Goal: Book appointment/travel/reservation

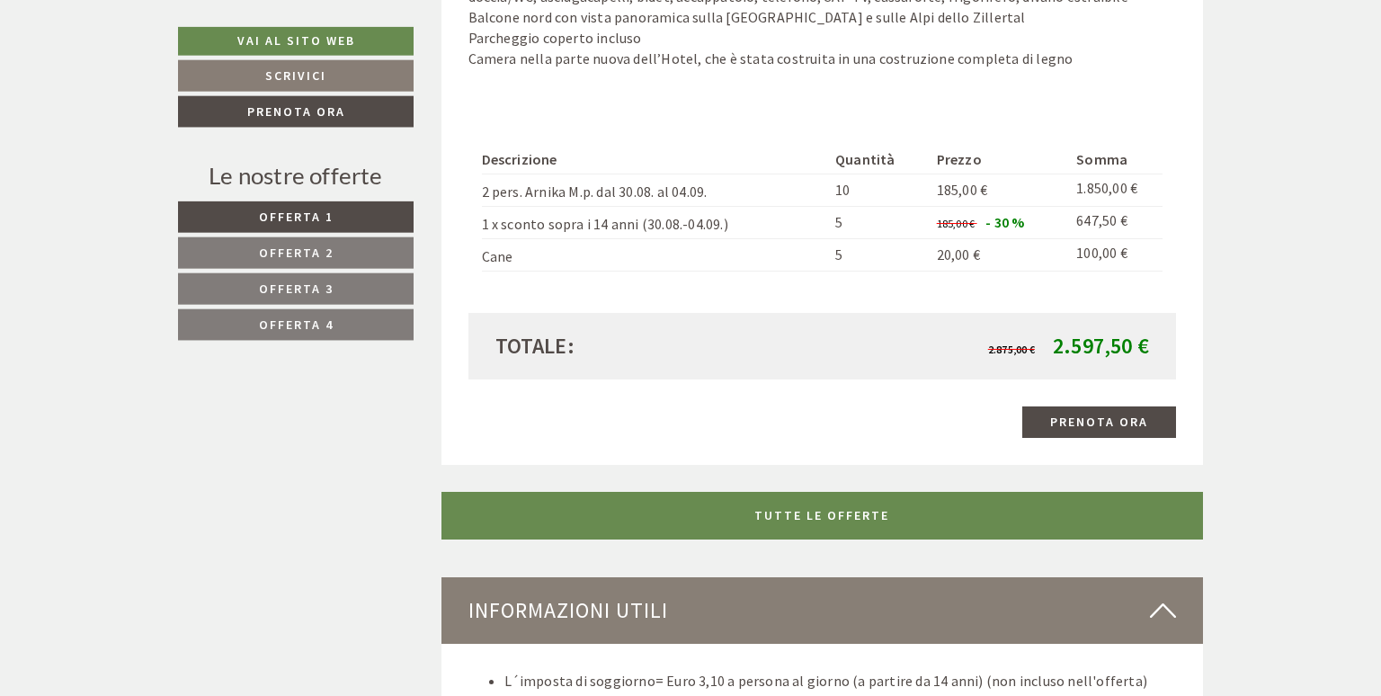
scroll to position [4082, 0]
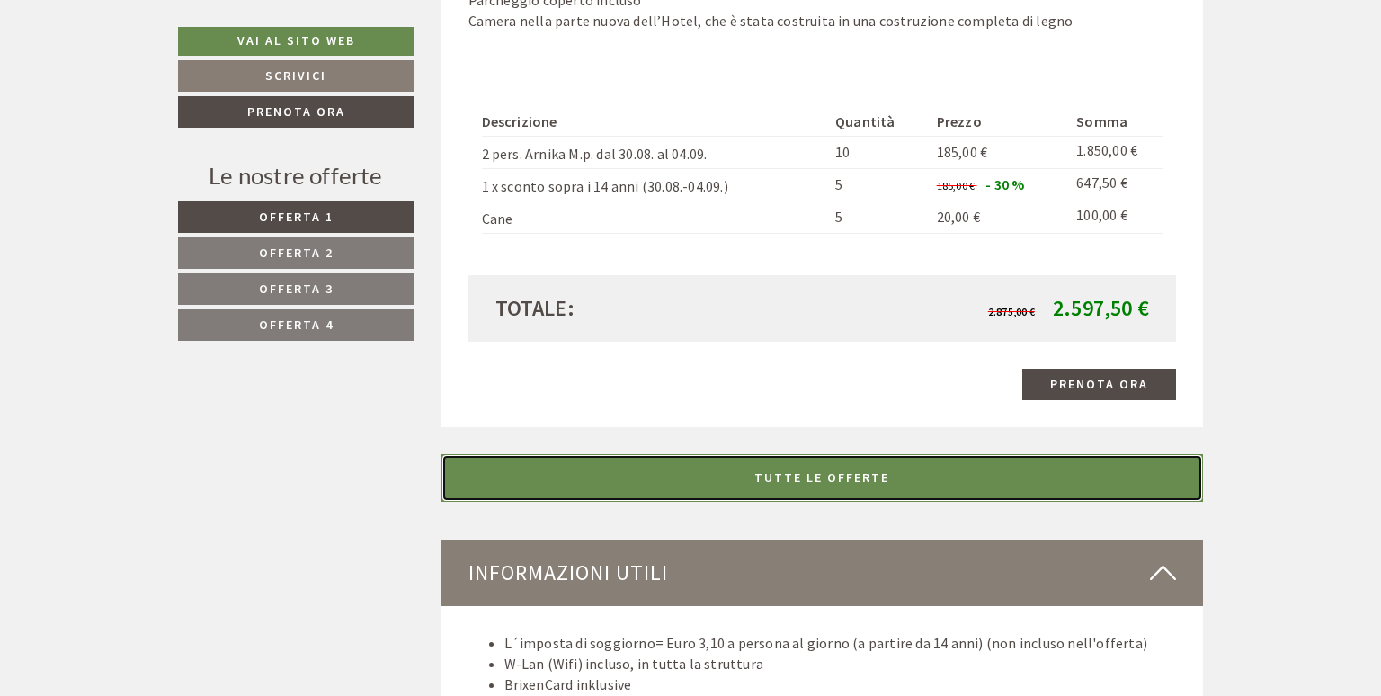
click at [1044, 463] on link "TUTTE LE OFFERTE" at bounding box center [823, 478] width 763 height 48
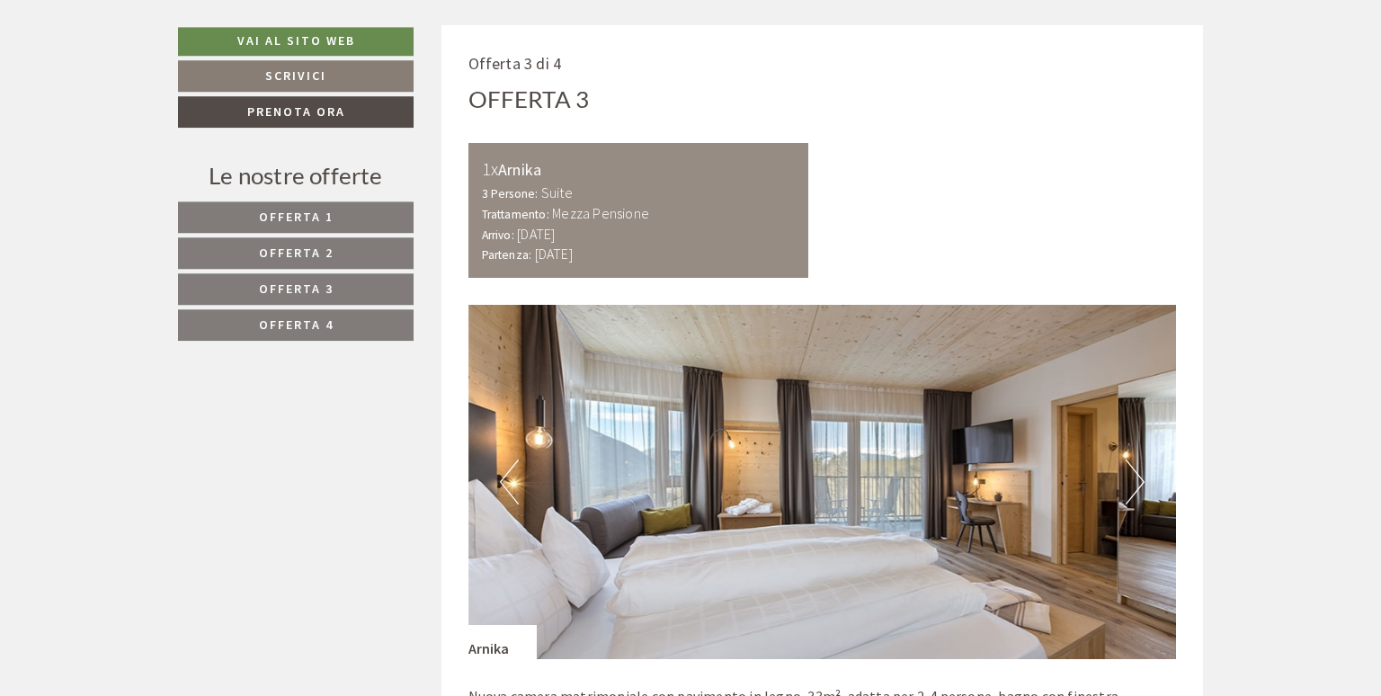
scroll to position [3408, 0]
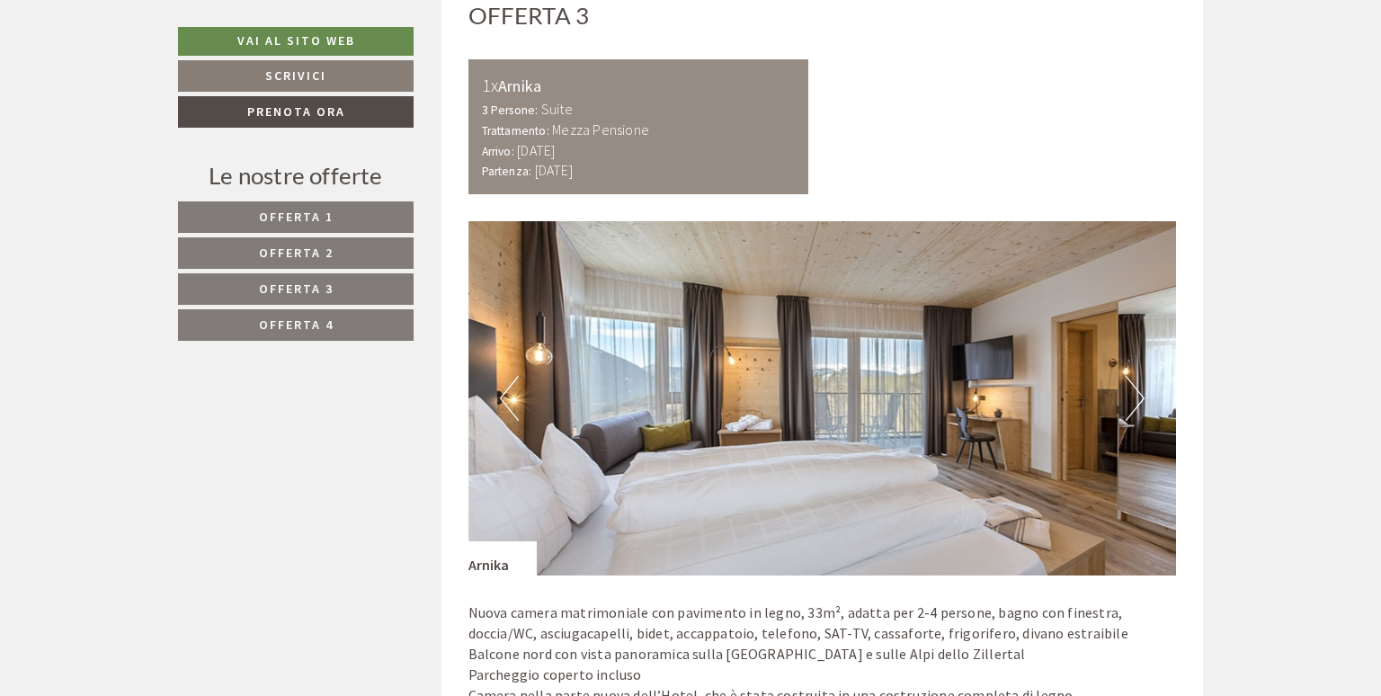
click at [1135, 404] on button "Next" at bounding box center [1135, 398] width 19 height 45
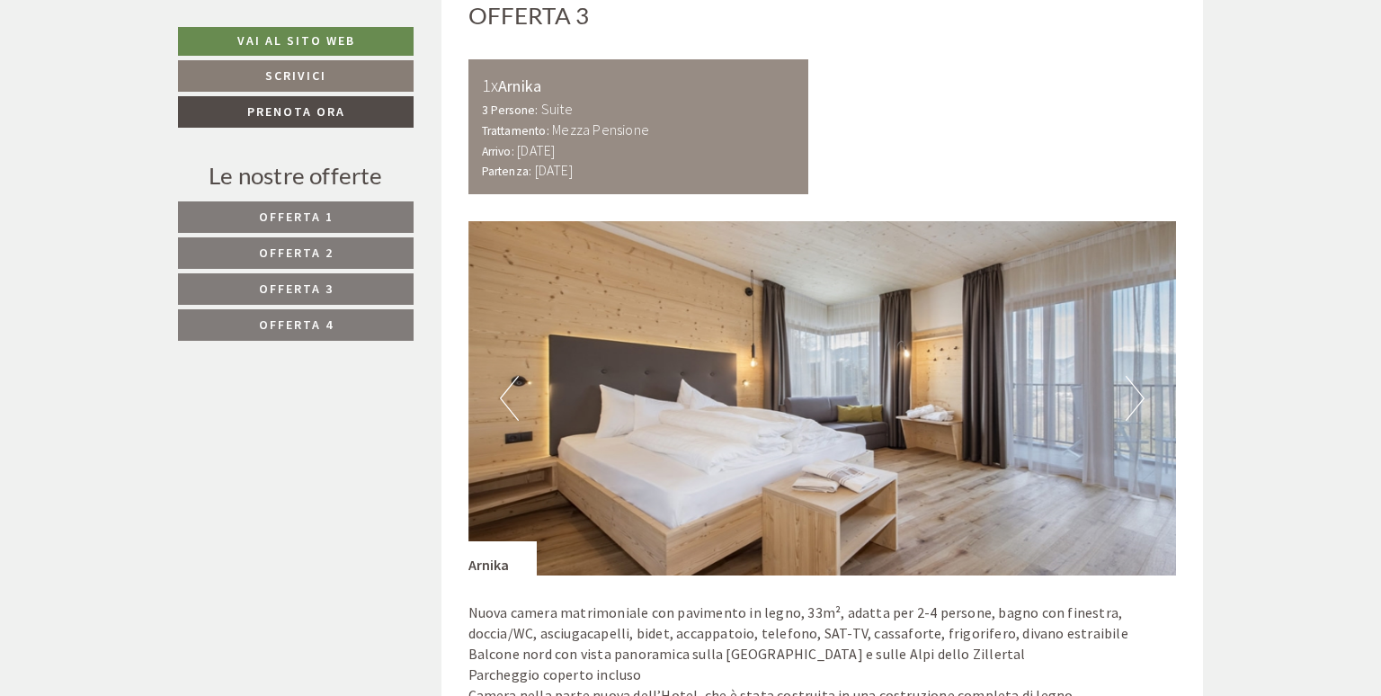
click at [1135, 404] on button "Next" at bounding box center [1135, 398] width 19 height 45
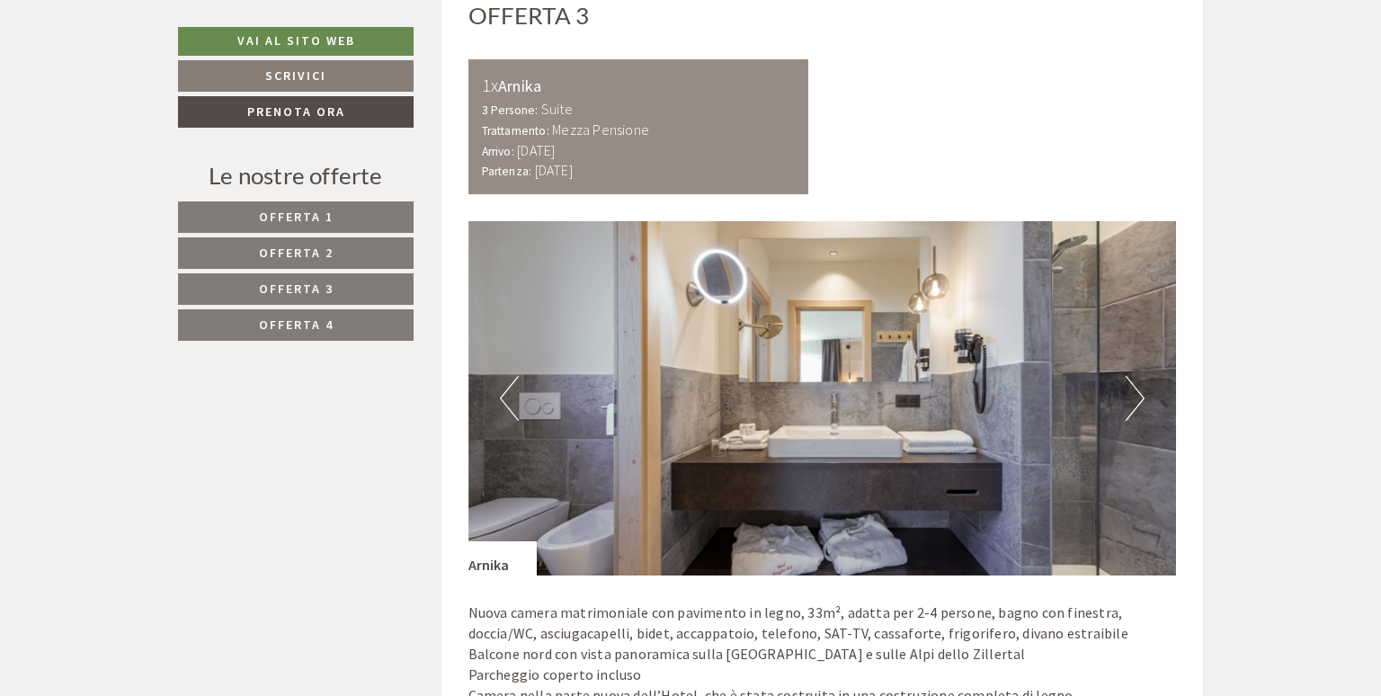
click at [1135, 404] on button "Next" at bounding box center [1135, 398] width 19 height 45
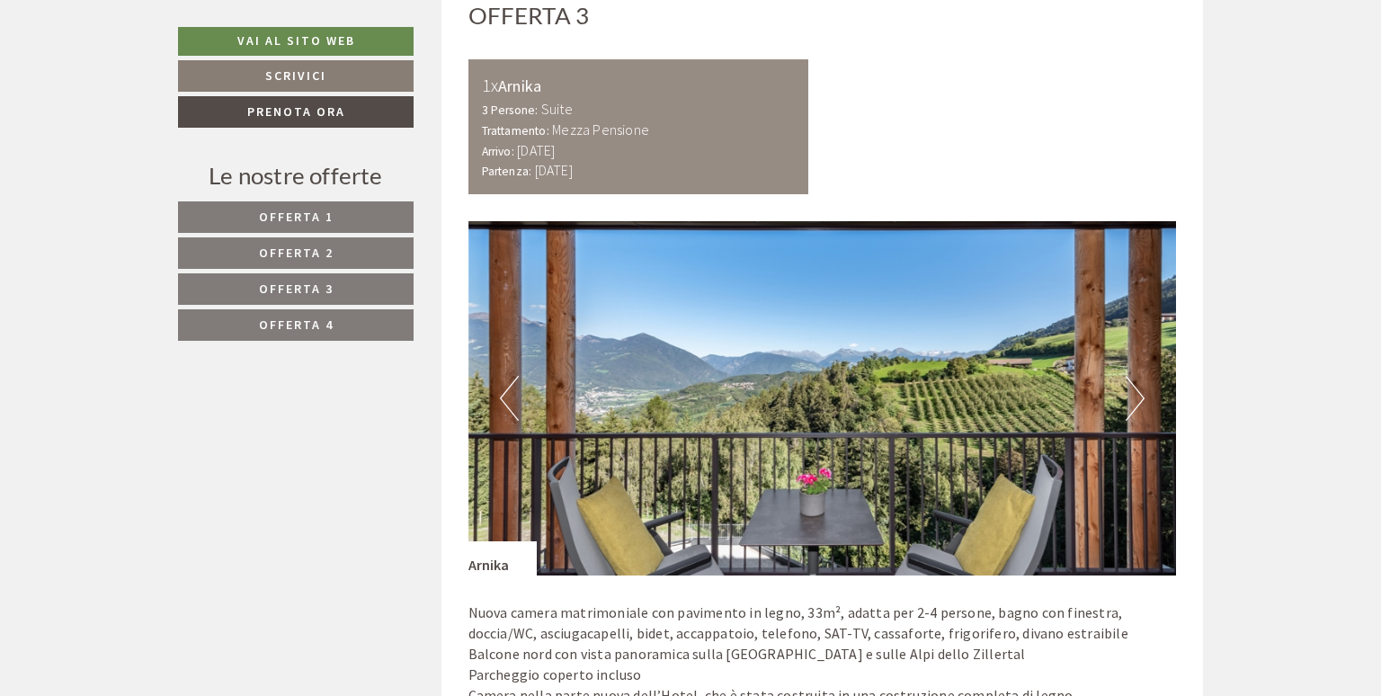
click at [1135, 404] on button "Next" at bounding box center [1135, 398] width 19 height 45
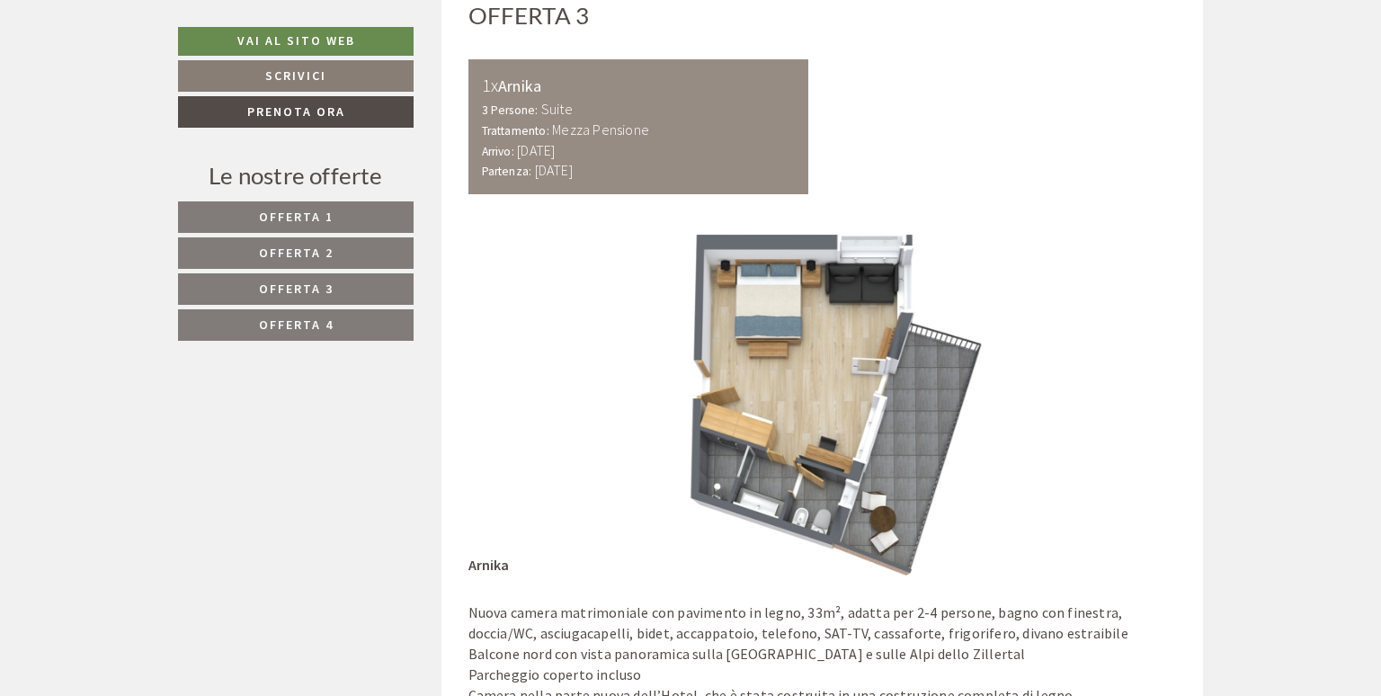
click at [1135, 404] on button "Next" at bounding box center [1135, 398] width 19 height 45
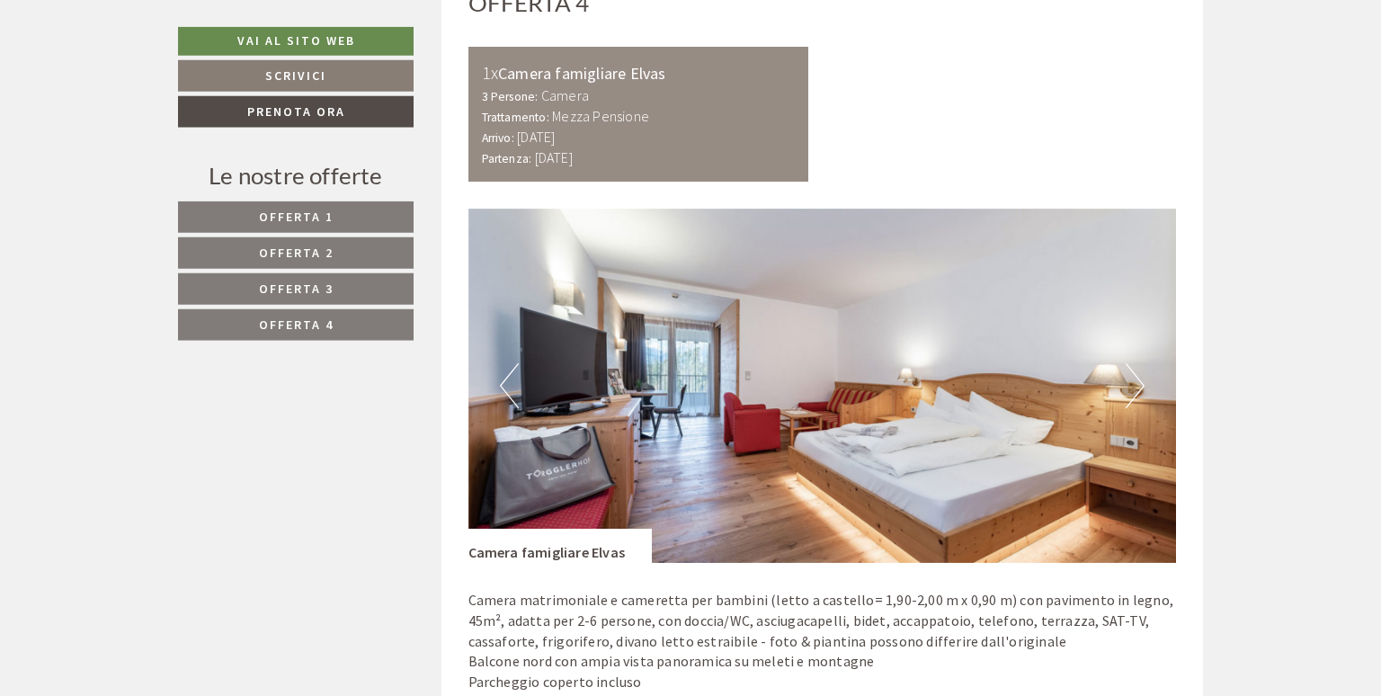
scroll to position [4643, 0]
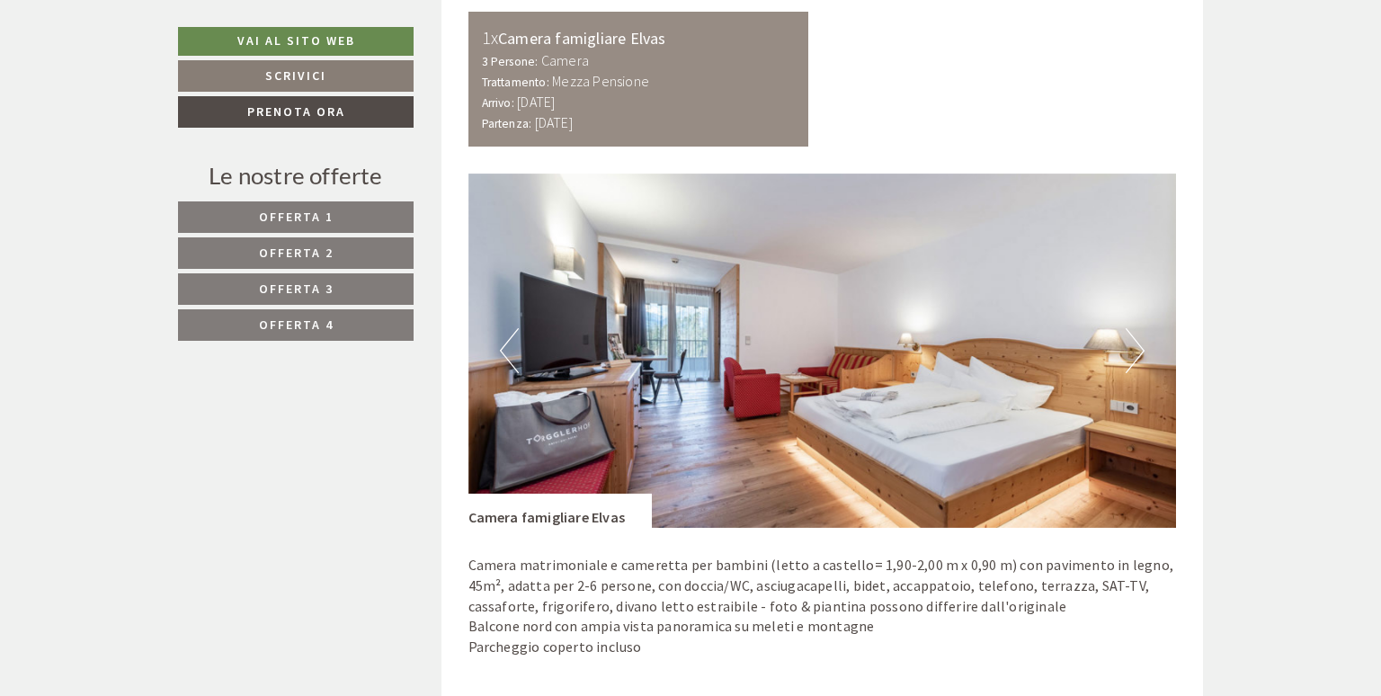
click at [1132, 354] on button "Next" at bounding box center [1135, 350] width 19 height 45
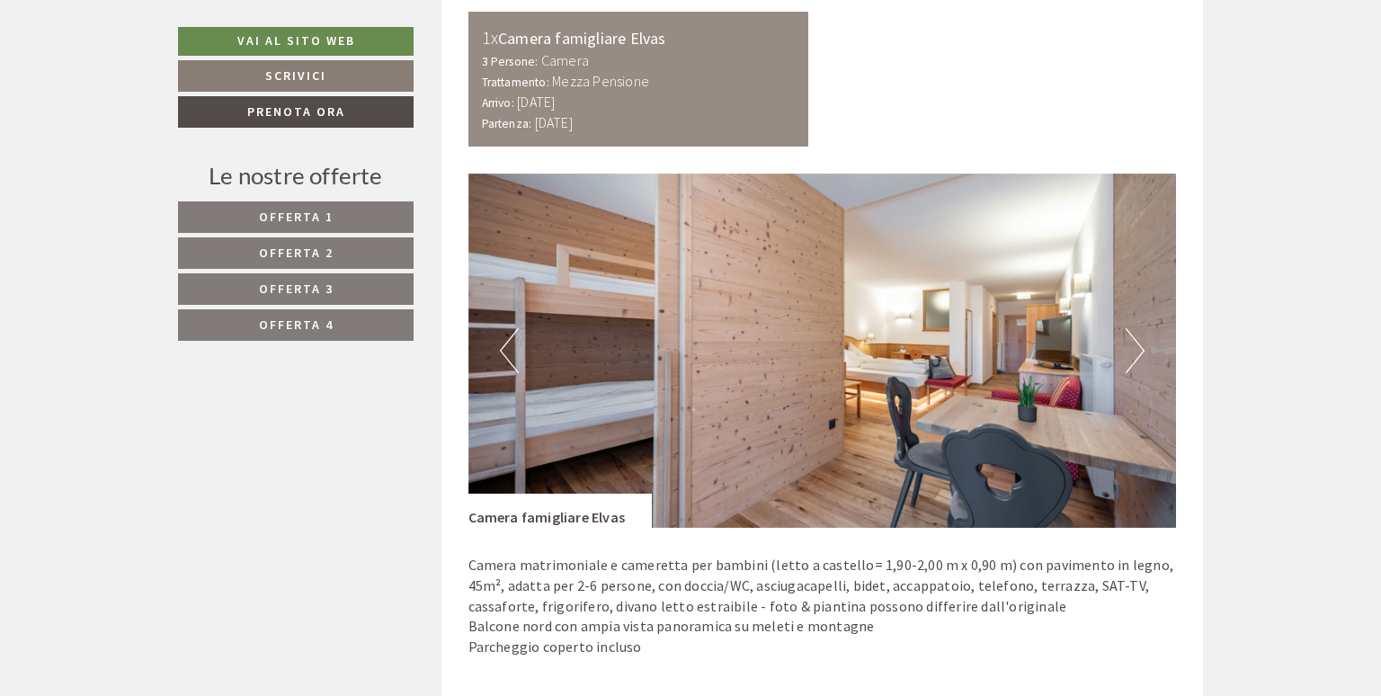
click at [1134, 356] on button "Next" at bounding box center [1135, 350] width 19 height 45
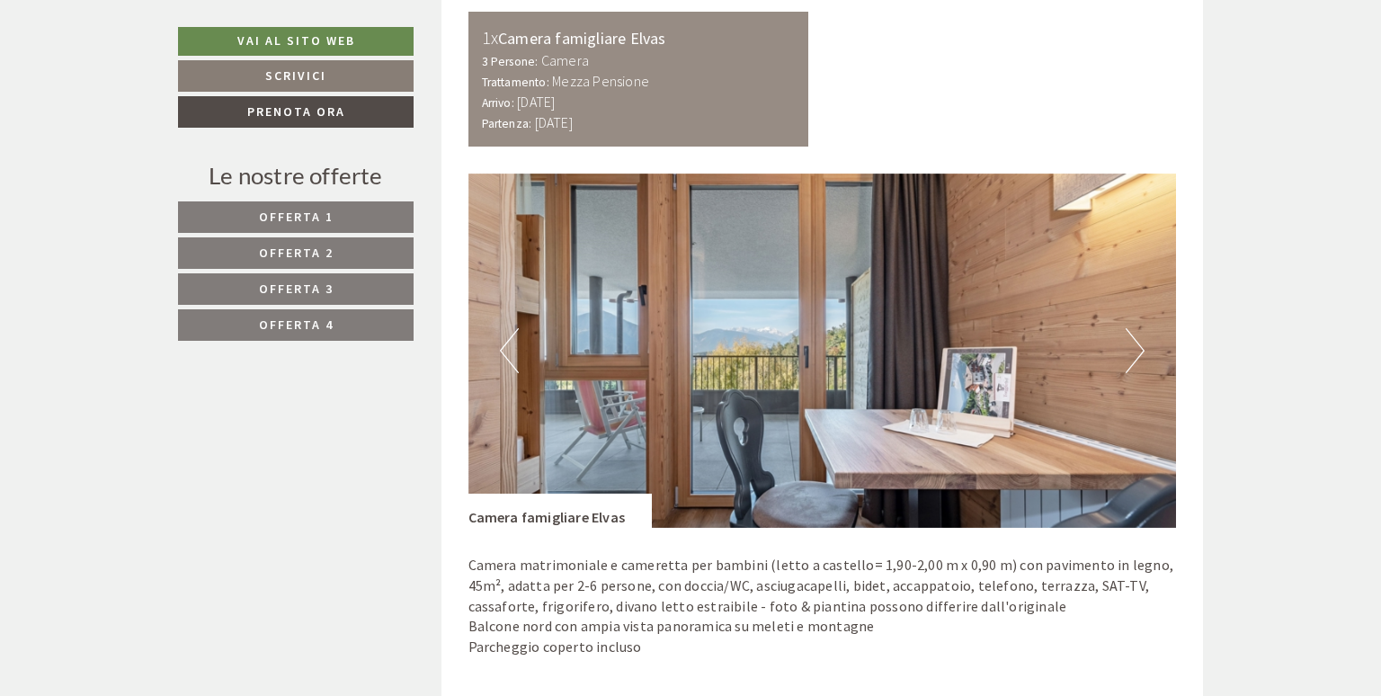
click at [1134, 356] on button "Next" at bounding box center [1135, 350] width 19 height 45
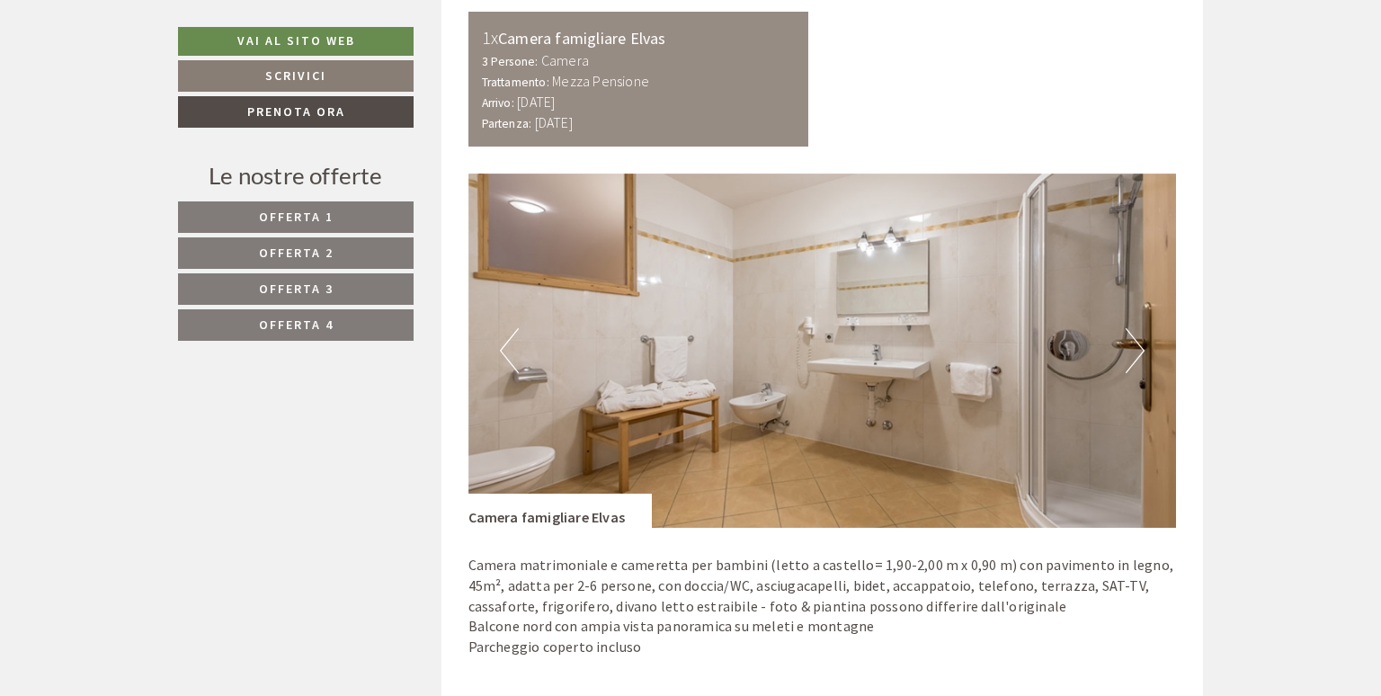
click at [1134, 356] on button "Next" at bounding box center [1135, 350] width 19 height 45
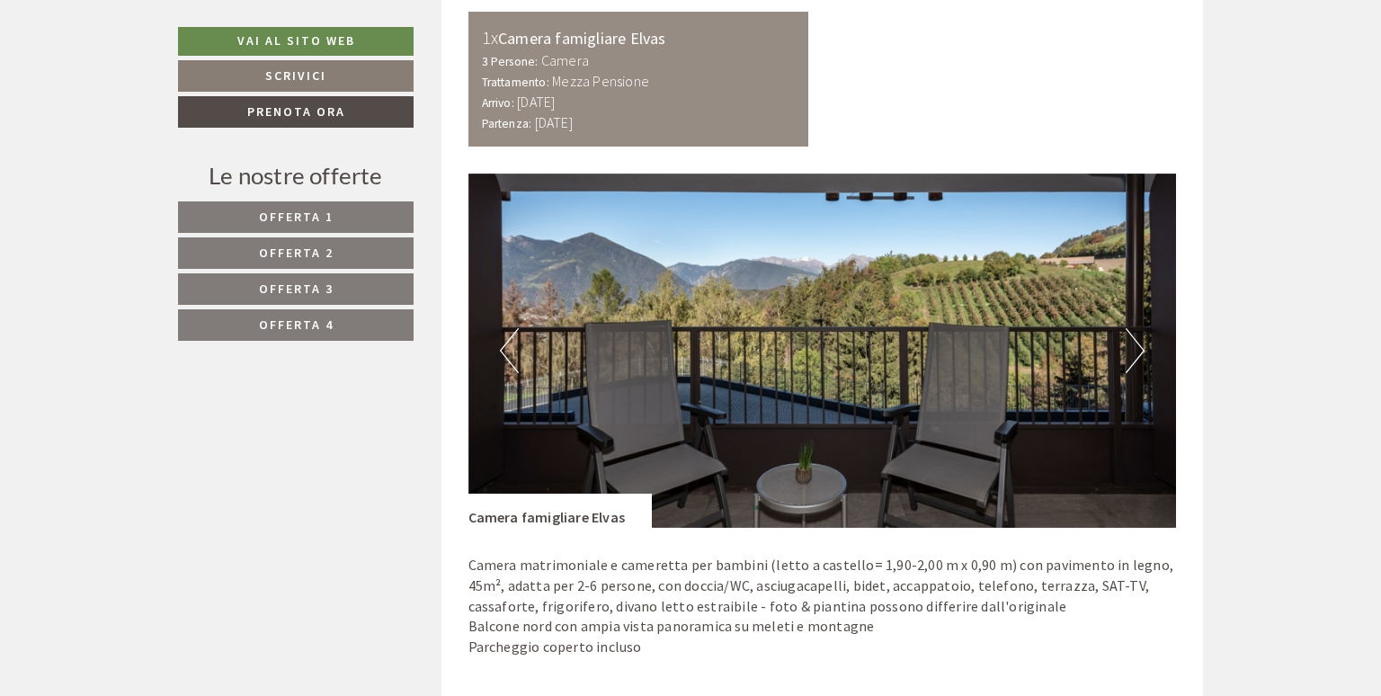
click at [1134, 356] on button "Next" at bounding box center [1135, 350] width 19 height 45
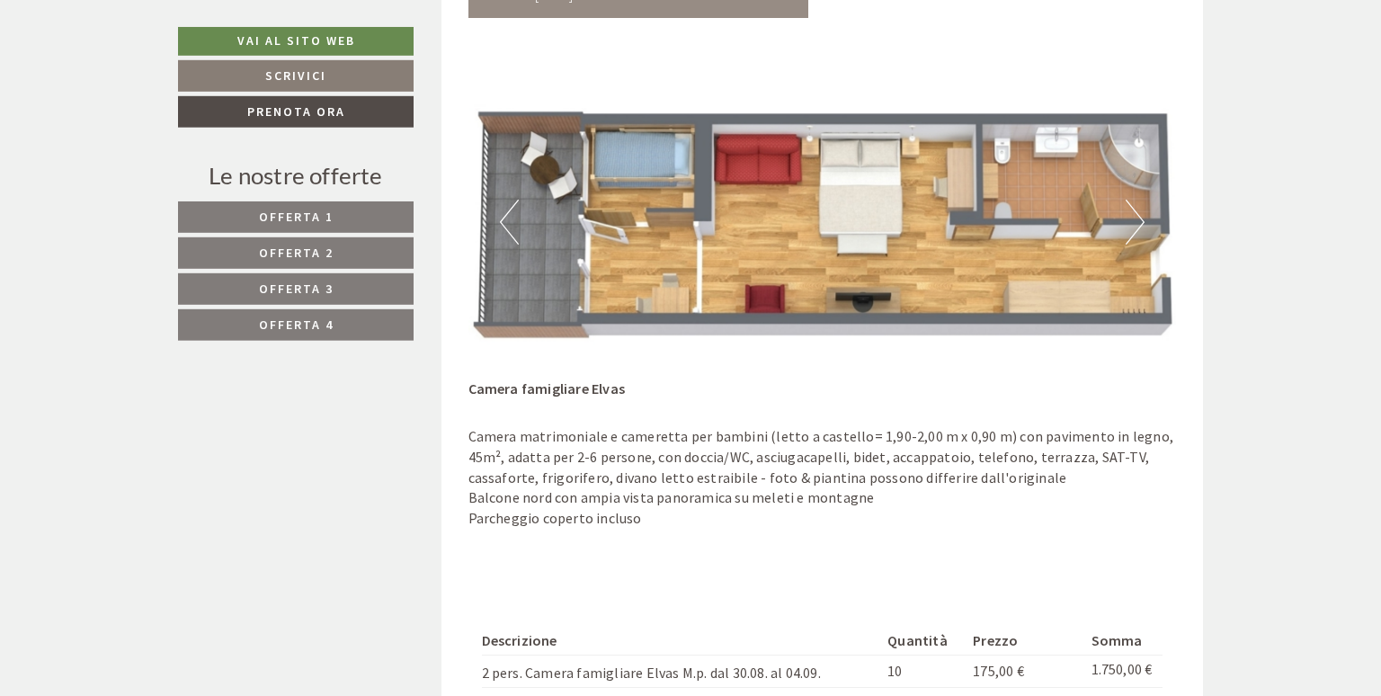
scroll to position [4737, 0]
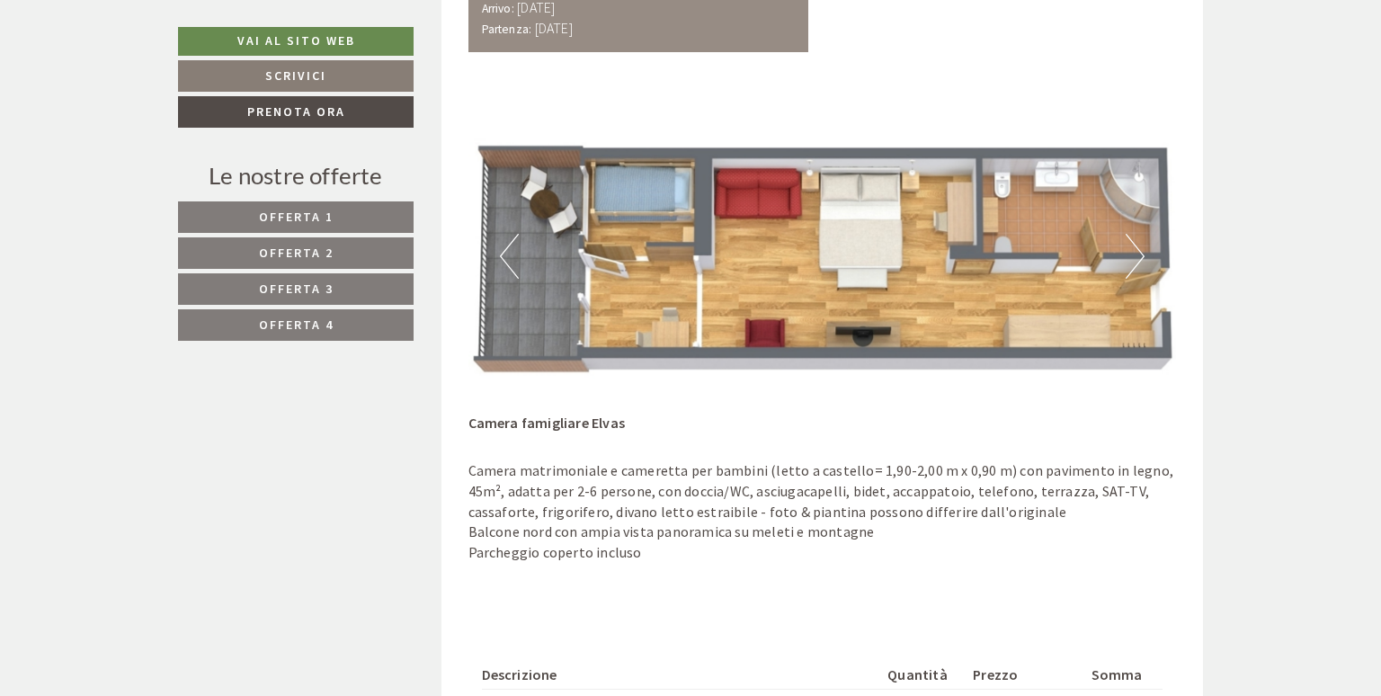
click at [1134, 261] on button "Next" at bounding box center [1135, 256] width 19 height 45
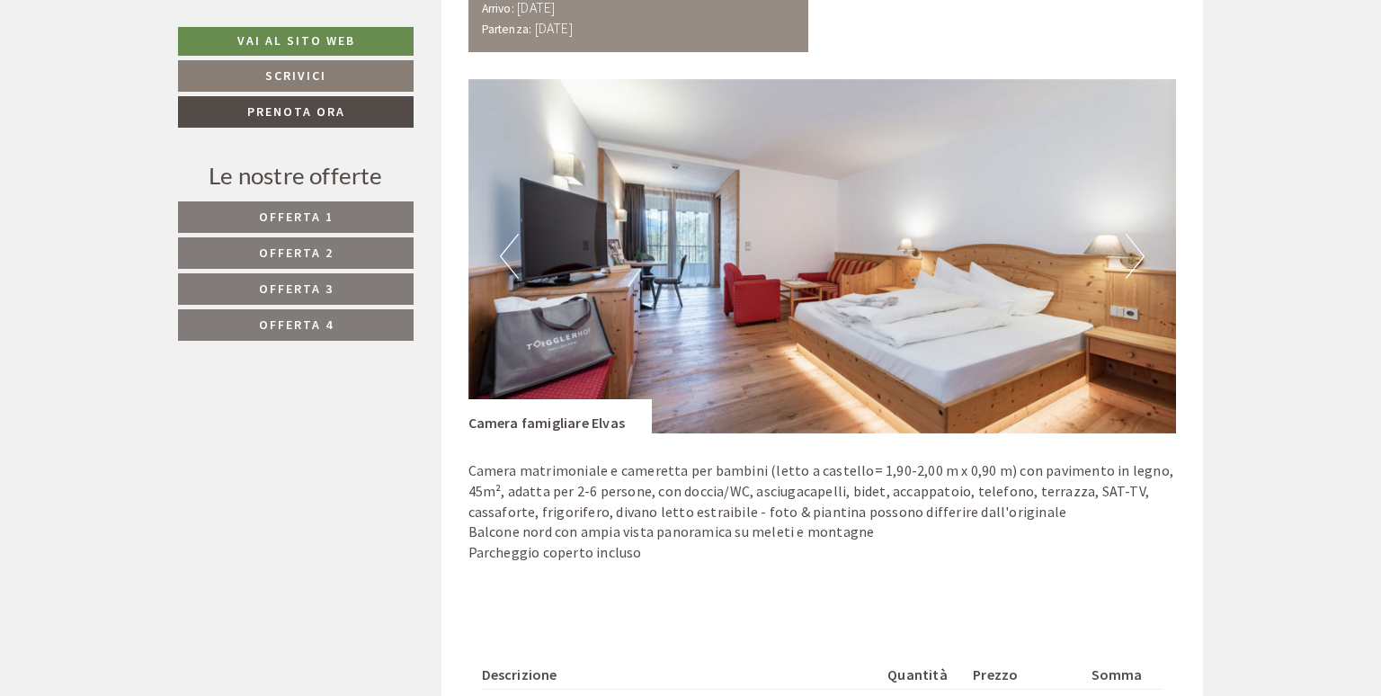
click at [1134, 261] on button "Next" at bounding box center [1135, 256] width 19 height 45
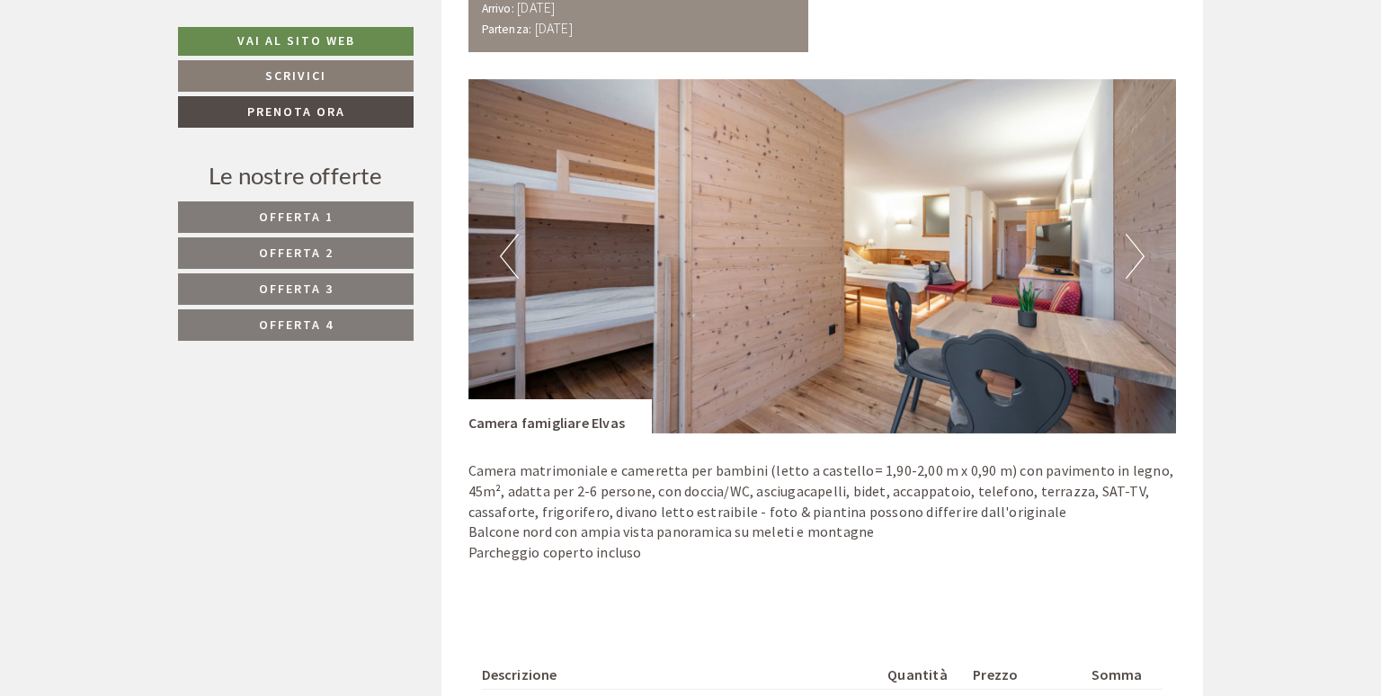
click at [1131, 262] on button "Next" at bounding box center [1135, 256] width 19 height 45
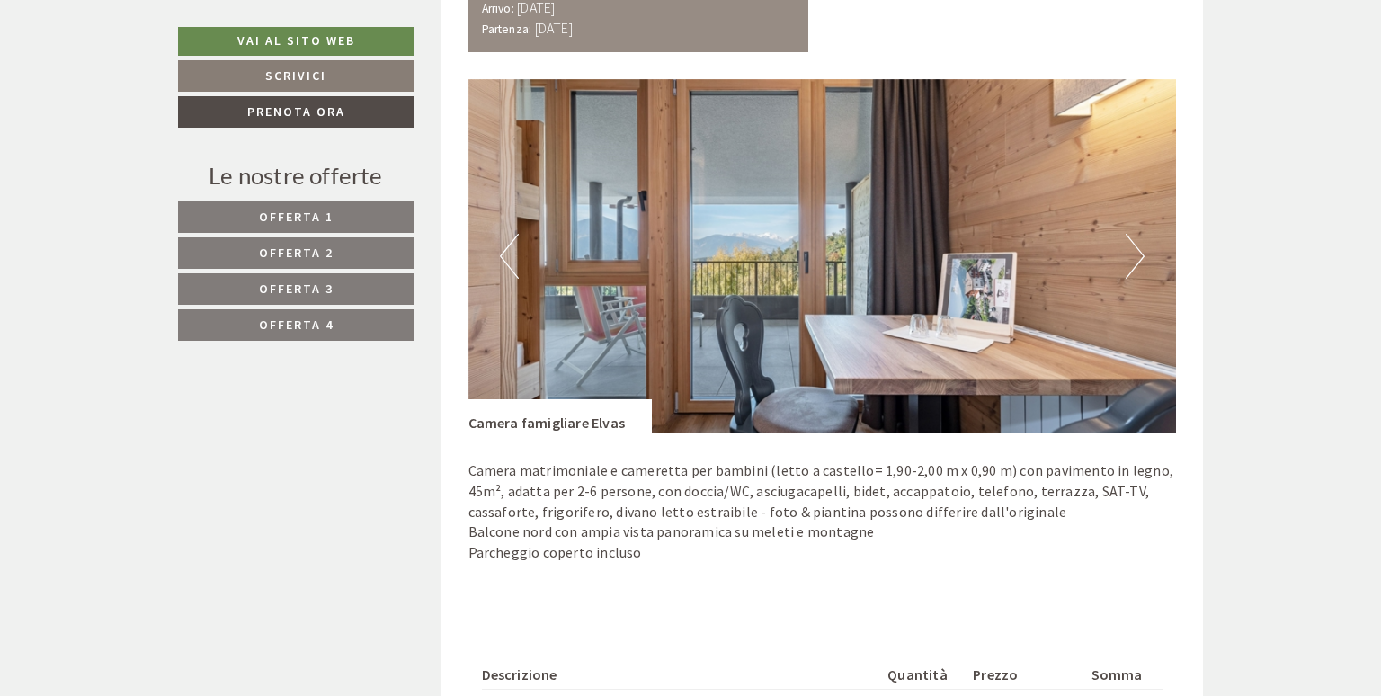
click at [1131, 262] on button "Next" at bounding box center [1135, 256] width 19 height 45
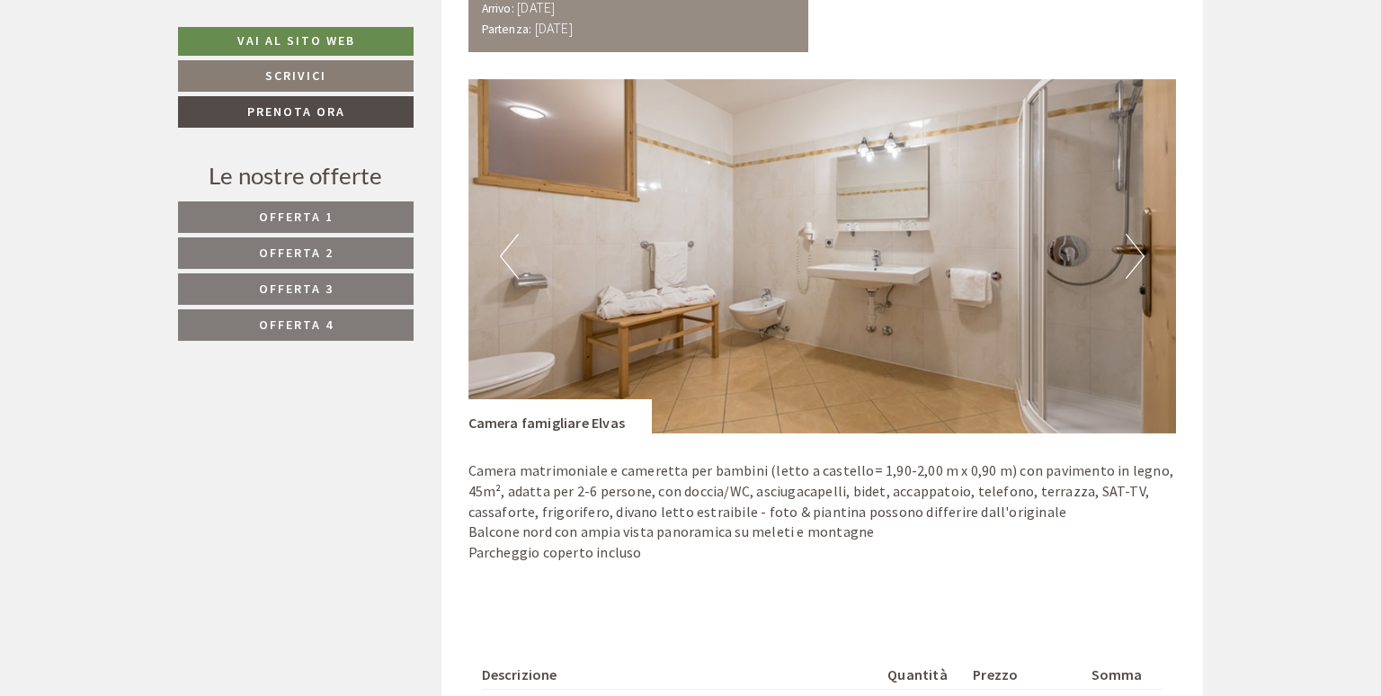
click at [1131, 262] on button "Next" at bounding box center [1135, 256] width 19 height 45
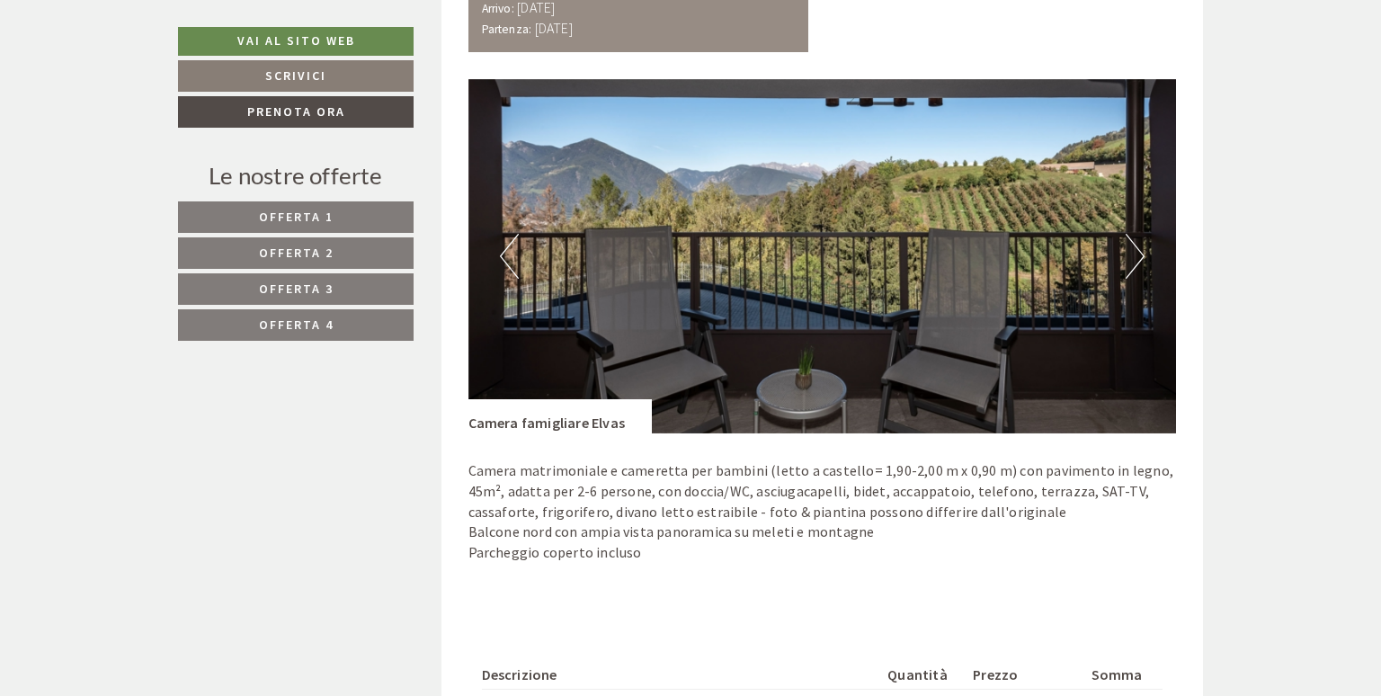
click at [1131, 262] on button "Next" at bounding box center [1135, 256] width 19 height 45
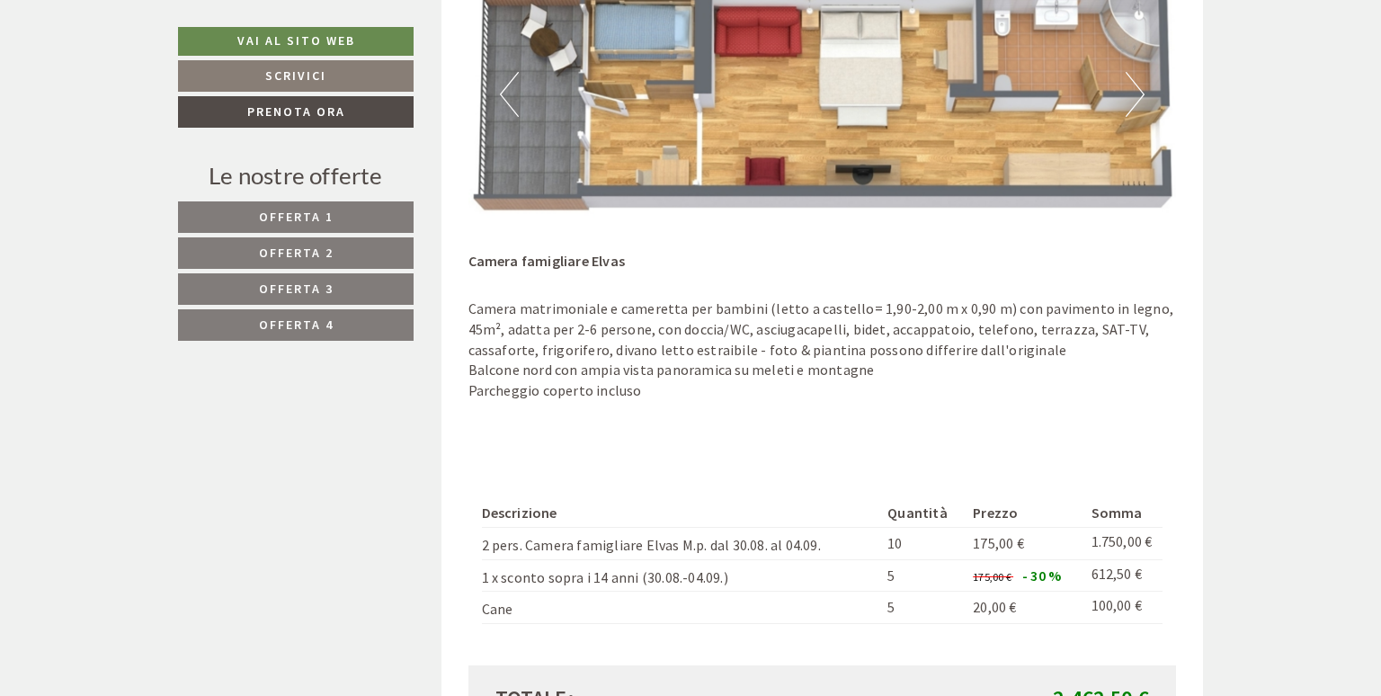
scroll to position [4906, 0]
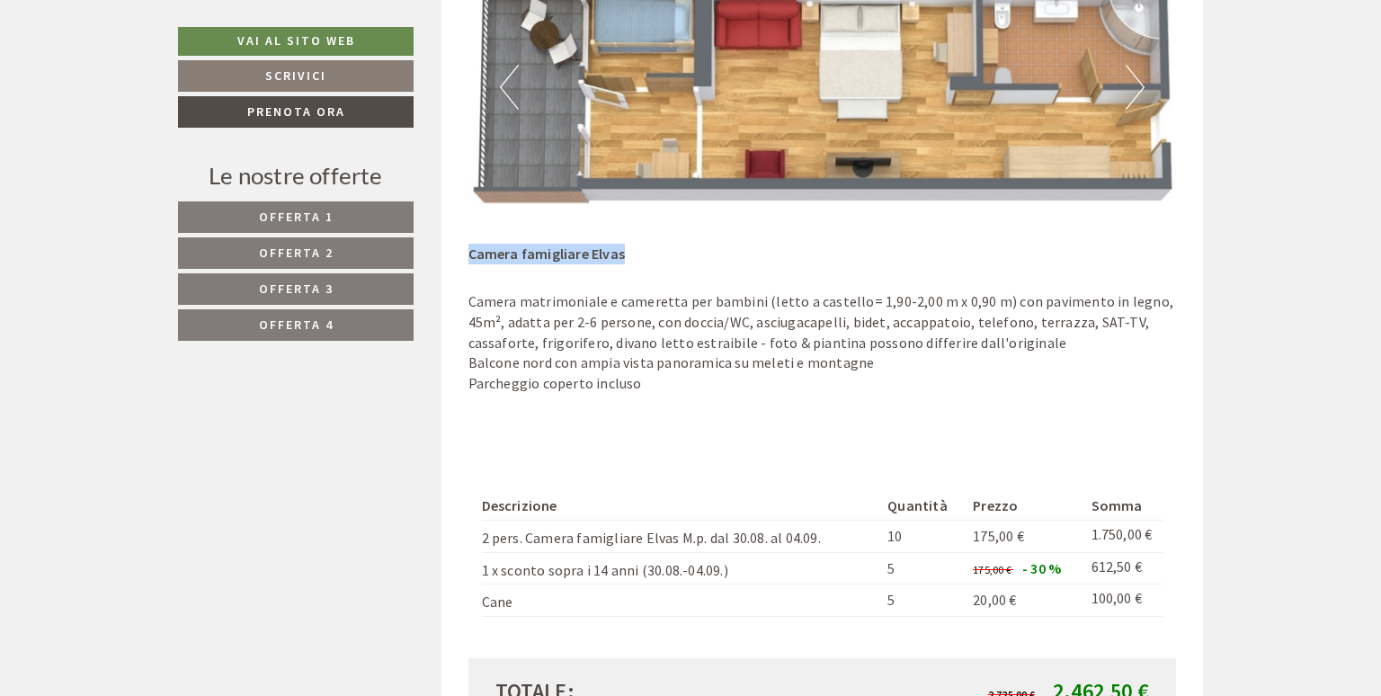
drag, startPoint x: 469, startPoint y: 251, endPoint x: 638, endPoint y: 254, distance: 168.2
click at [638, 254] on div "Camera famigliare Elvas" at bounding box center [560, 247] width 184 height 34
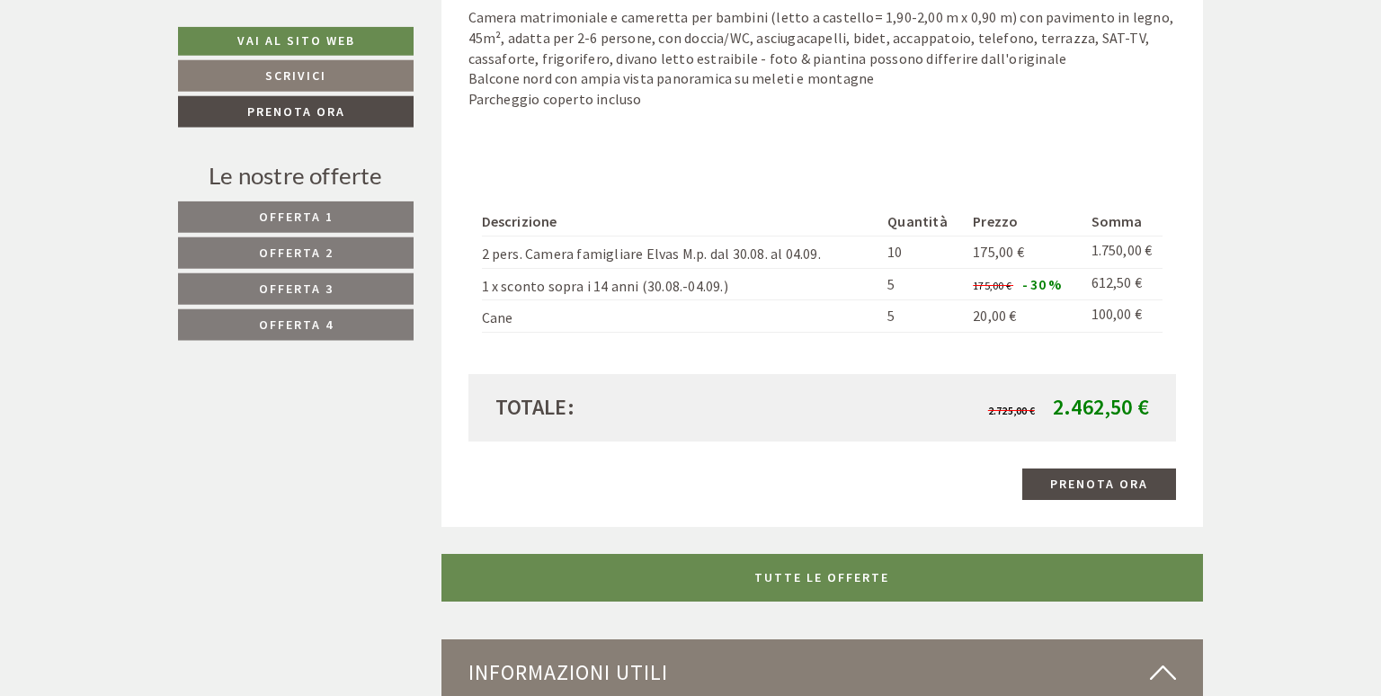
scroll to position [5190, 0]
click at [1055, 476] on link "Prenota ora" at bounding box center [1099, 483] width 154 height 31
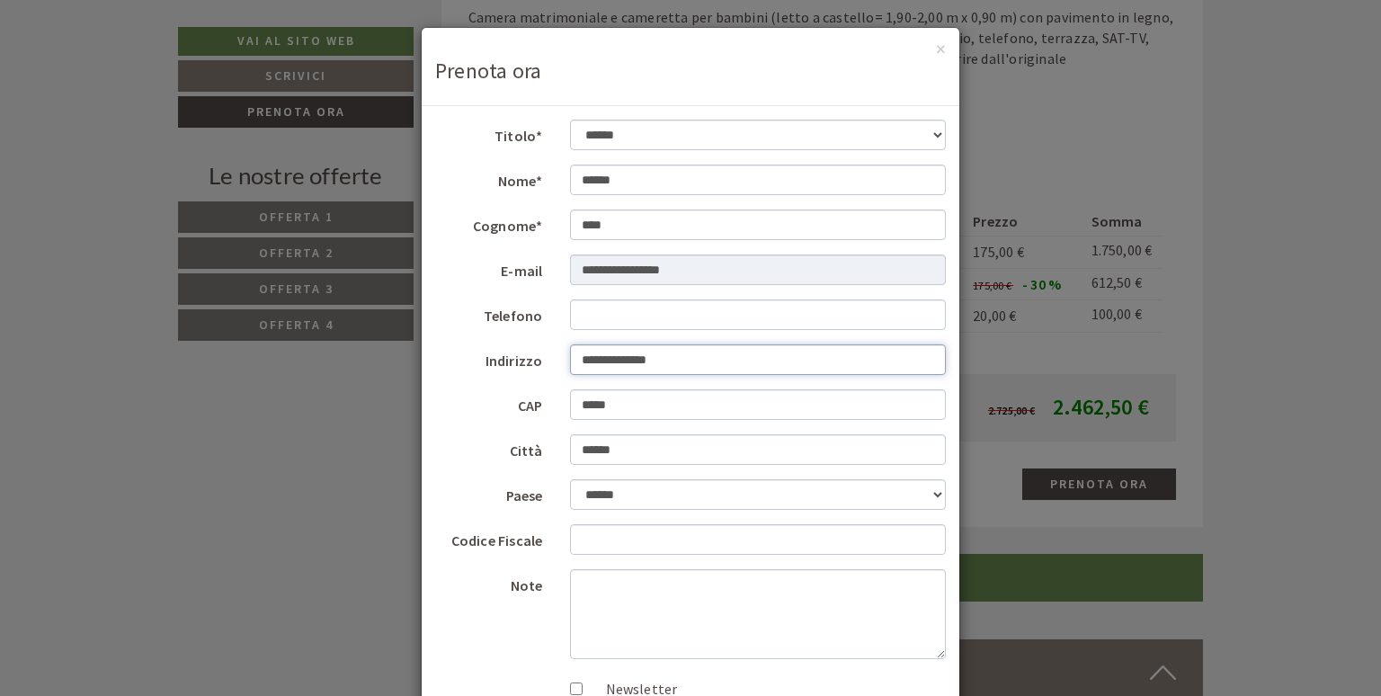
drag, startPoint x: 656, startPoint y: 364, endPoint x: 599, endPoint y: 363, distance: 56.7
click at [599, 363] on input "**********" at bounding box center [758, 359] width 377 height 31
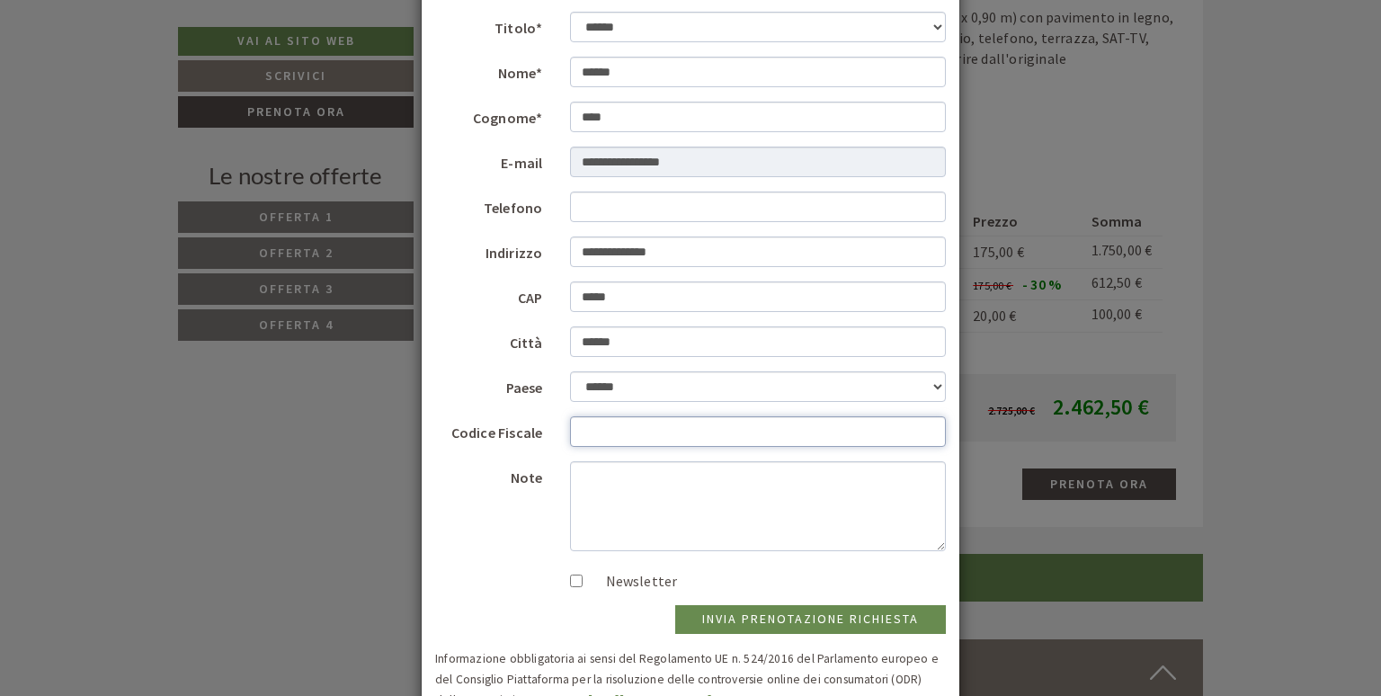
click at [725, 428] on input "Codice Fiscale" at bounding box center [758, 431] width 377 height 31
type input "**********"
click at [616, 260] on input "**********" at bounding box center [758, 251] width 377 height 31
click at [646, 577] on label "Newsletter" at bounding box center [633, 581] width 90 height 21
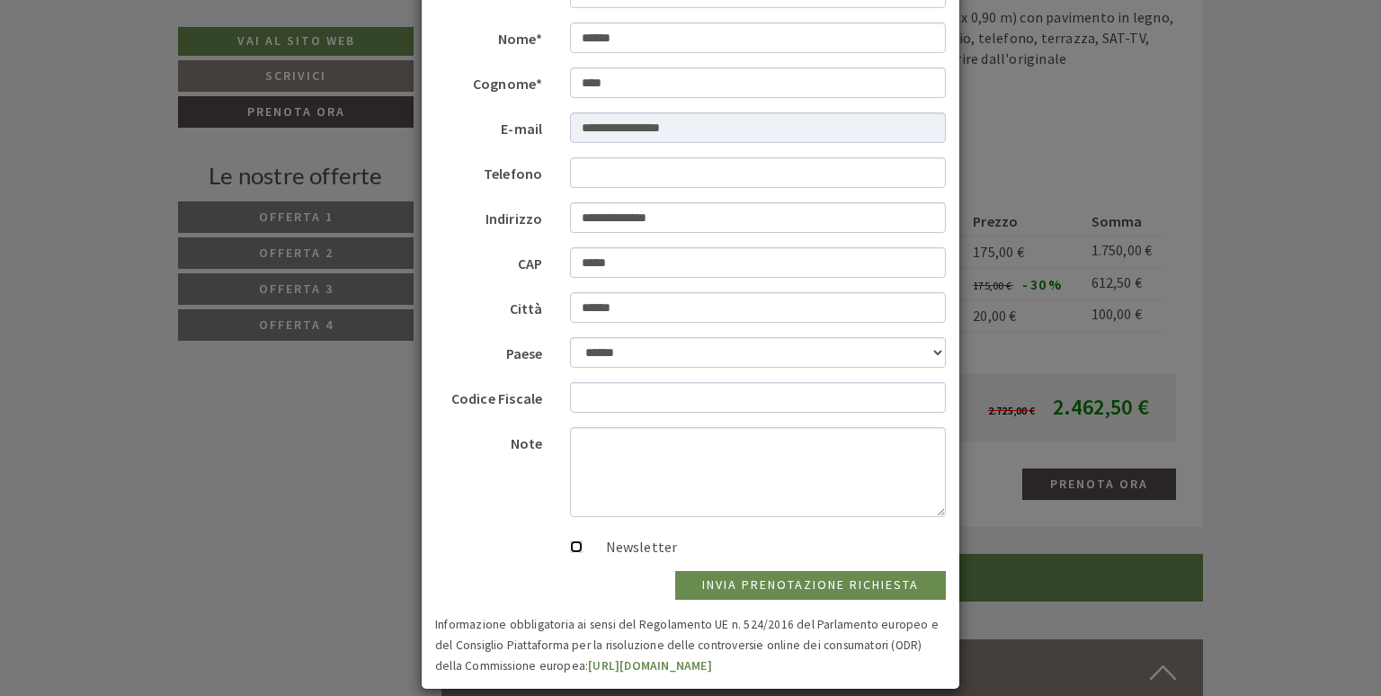
scroll to position [162, 0]
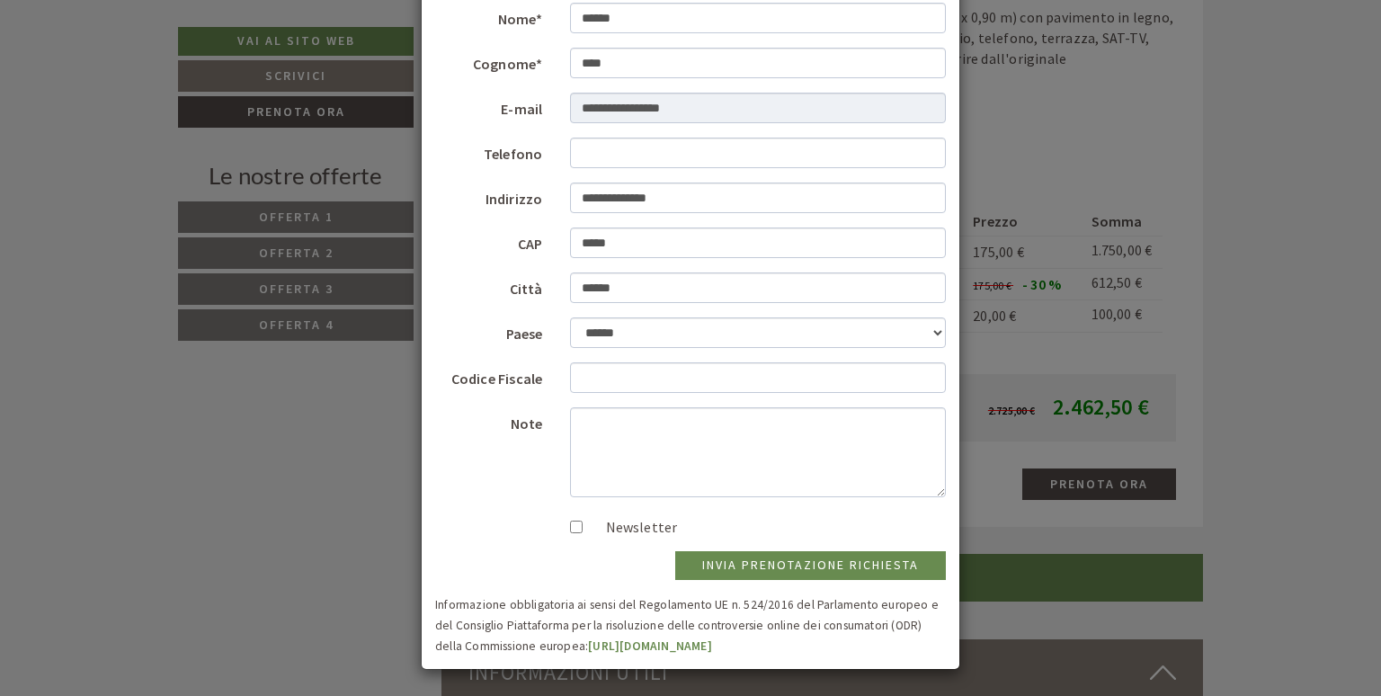
click at [1013, 524] on div "**********" at bounding box center [690, 348] width 1381 height 696
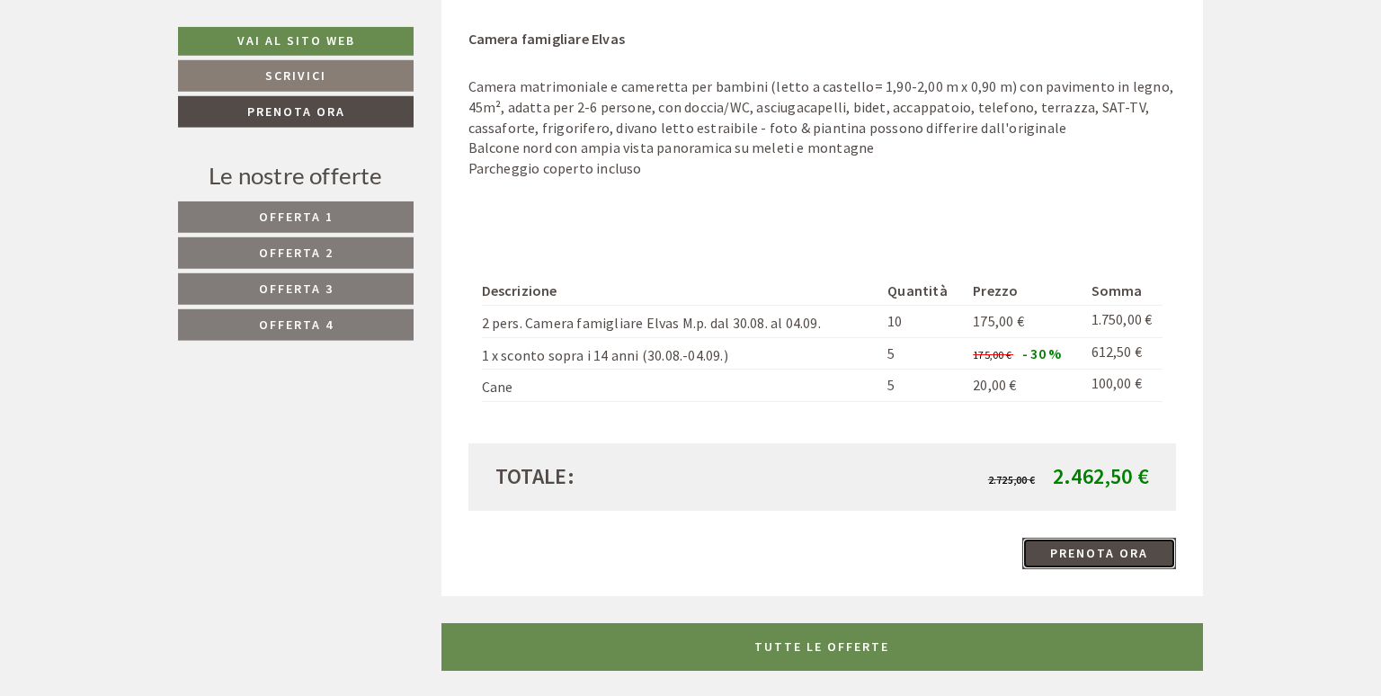
scroll to position [5096, 0]
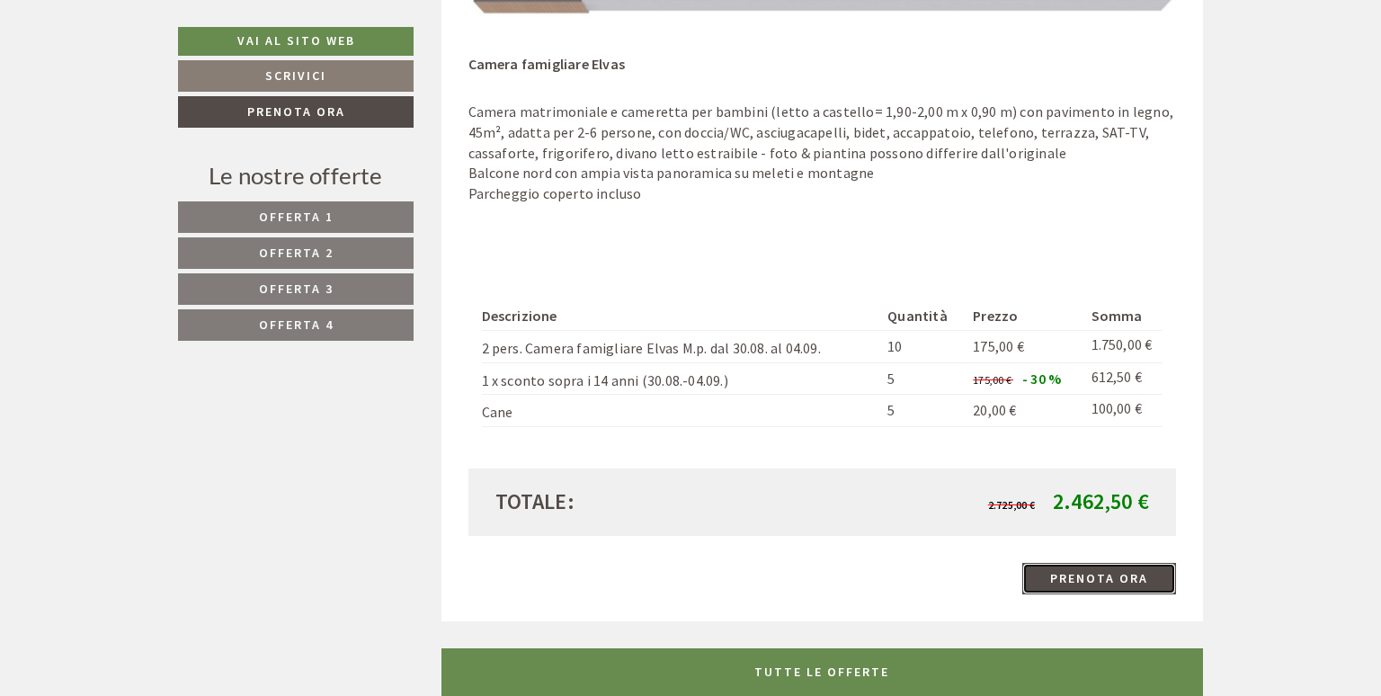
click at [1055, 569] on link "Prenota ora" at bounding box center [1099, 578] width 154 height 31
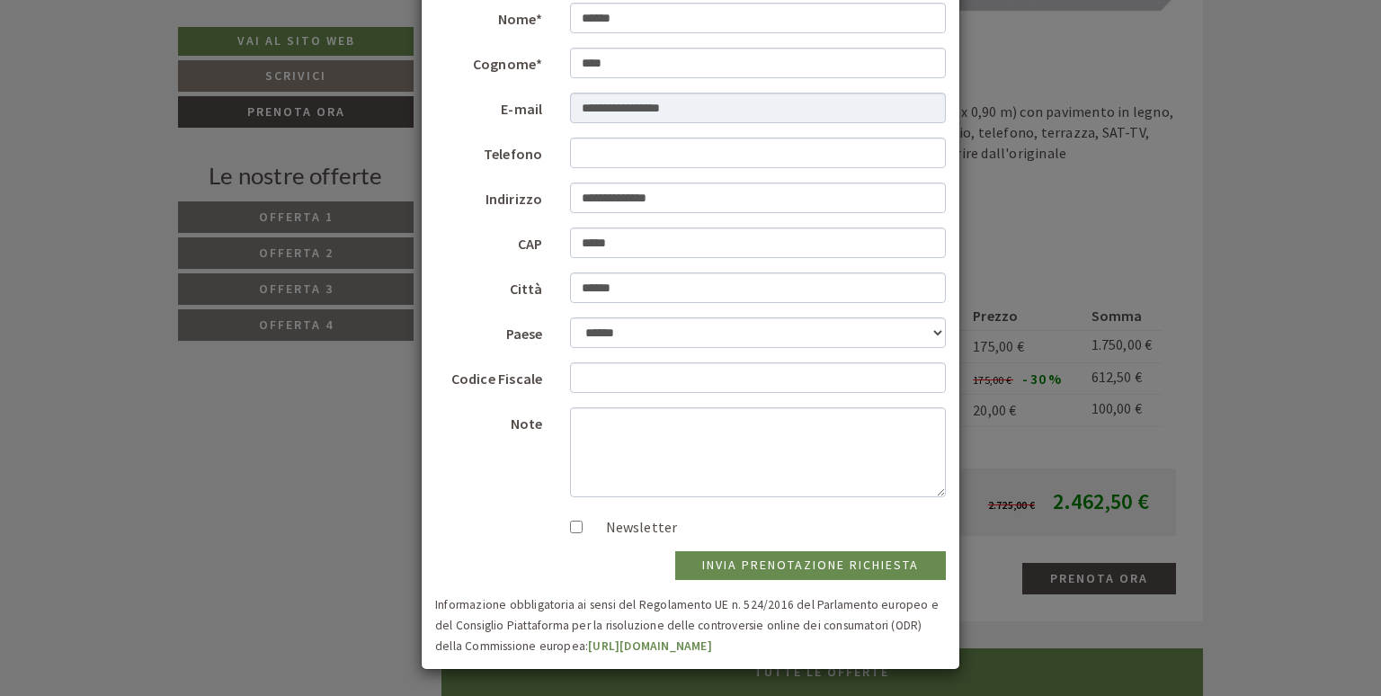
scroll to position [162, 0]
click at [808, 563] on button "invia prenotazione richiesta" at bounding box center [810, 565] width 271 height 29
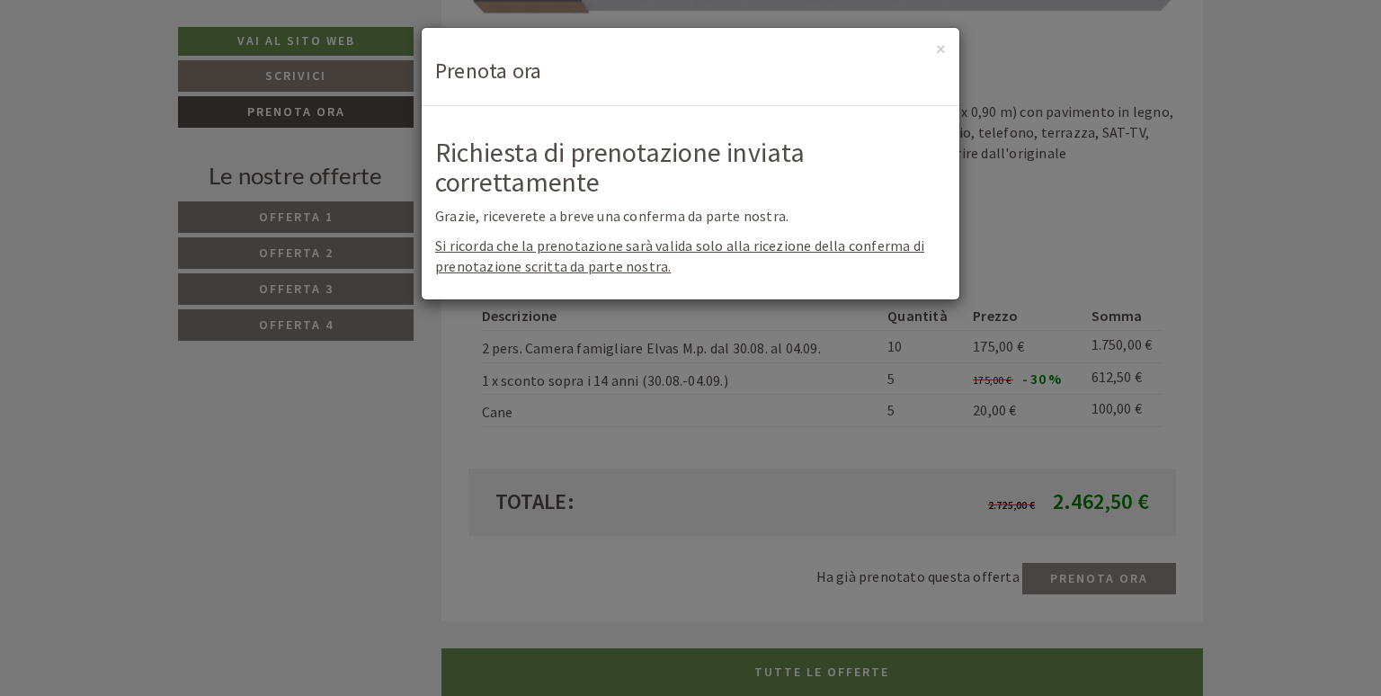
scroll to position [0, 0]
click at [689, 433] on div "**********" at bounding box center [690, 348] width 1381 height 696
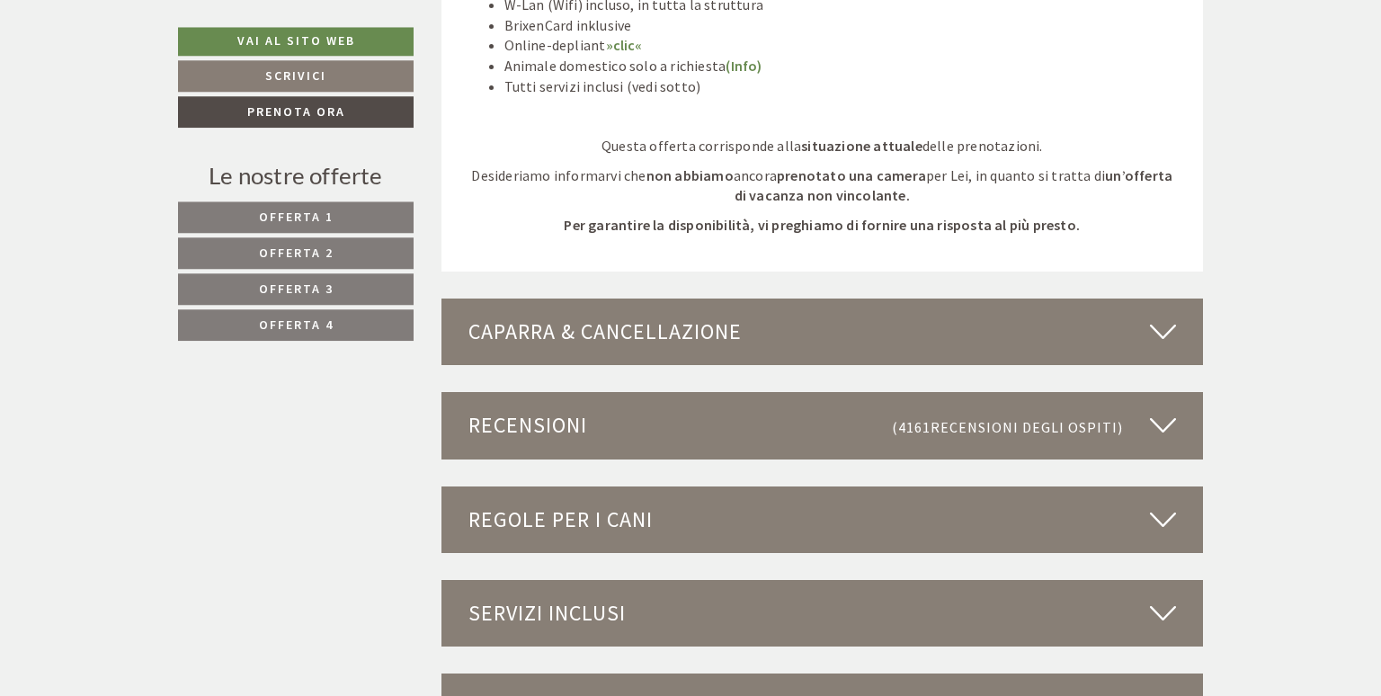
scroll to position [5950, 0]
click at [703, 323] on div "Caparra & cancellazione" at bounding box center [823, 331] width 763 height 67
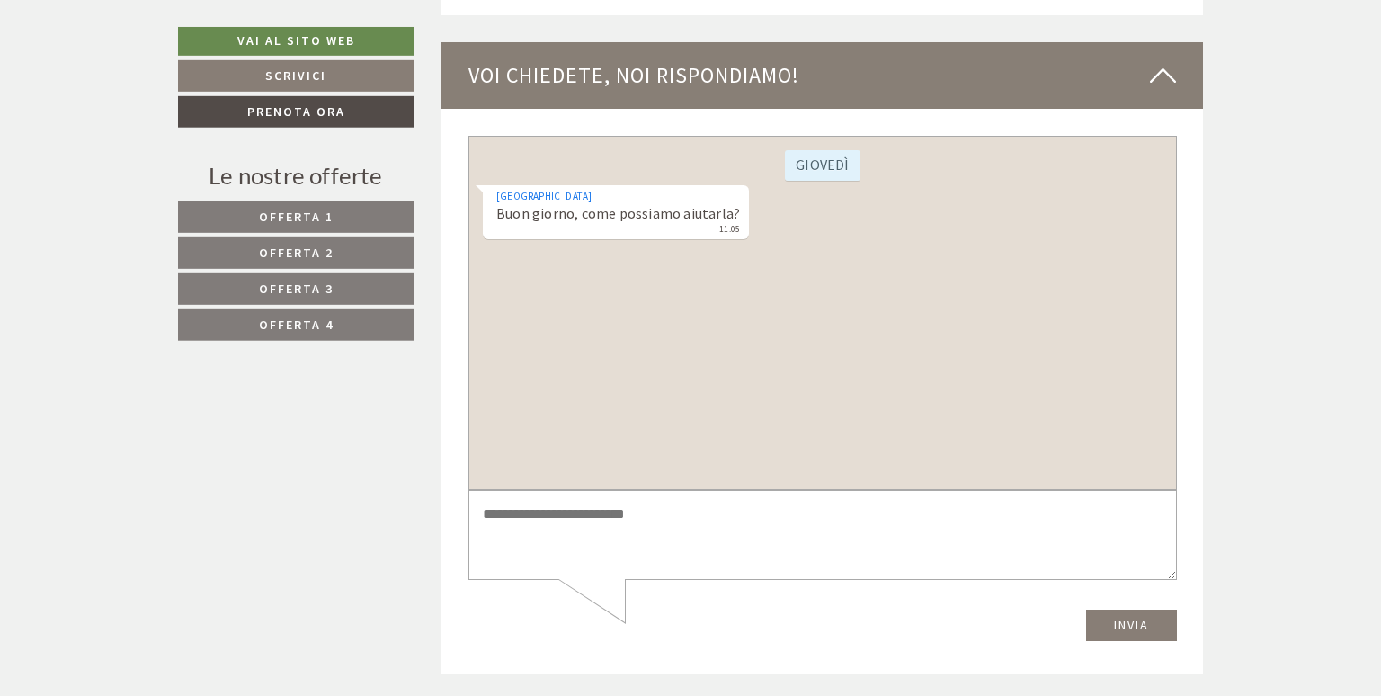
scroll to position [8134, 0]
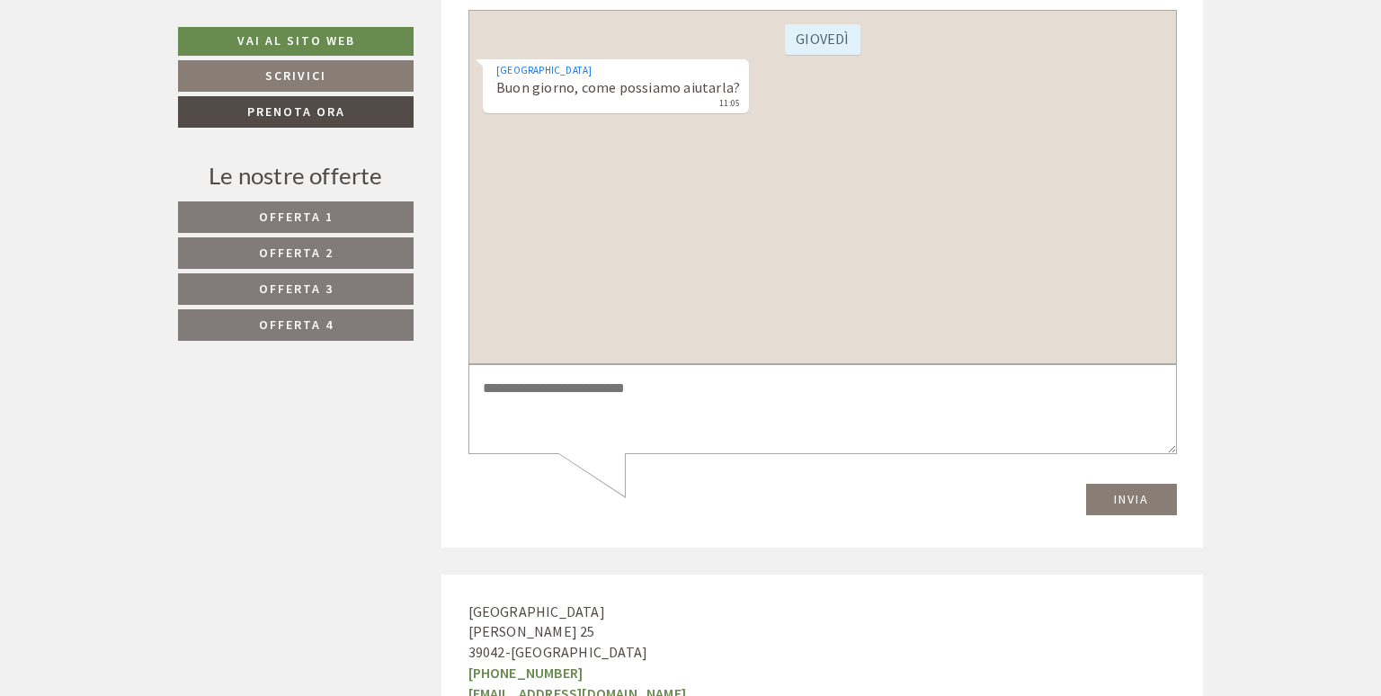
click at [1000, 397] on textarea at bounding box center [822, 408] width 709 height 91
type textarea "**********"
drag, startPoint x: 626, startPoint y: 398, endPoint x: 329, endPoint y: 396, distance: 296.8
click at [468, 396] on textarea "**********" at bounding box center [822, 408] width 709 height 91
